Goal: Task Accomplishment & Management: Use online tool/utility

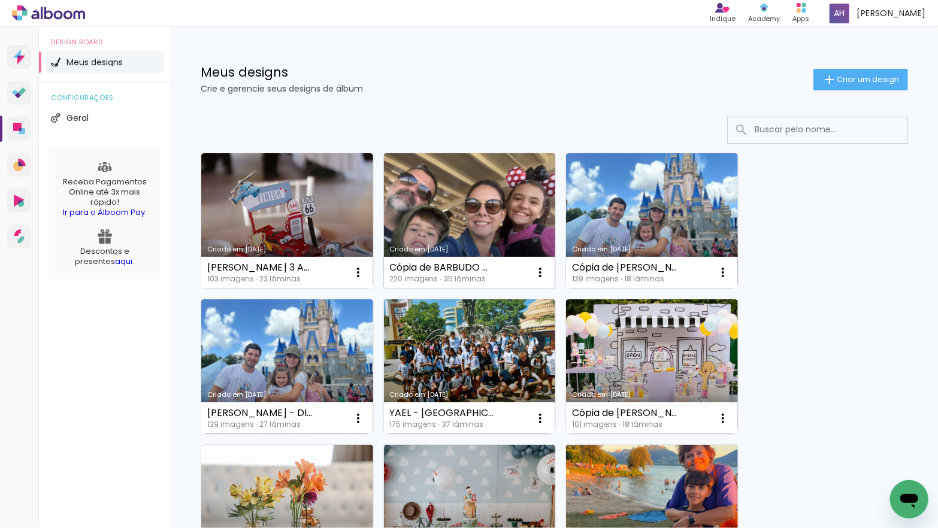
click at [488, 232] on link "Criado em [DATE]" at bounding box center [470, 220] width 172 height 135
